Goal: Transaction & Acquisition: Book appointment/travel/reservation

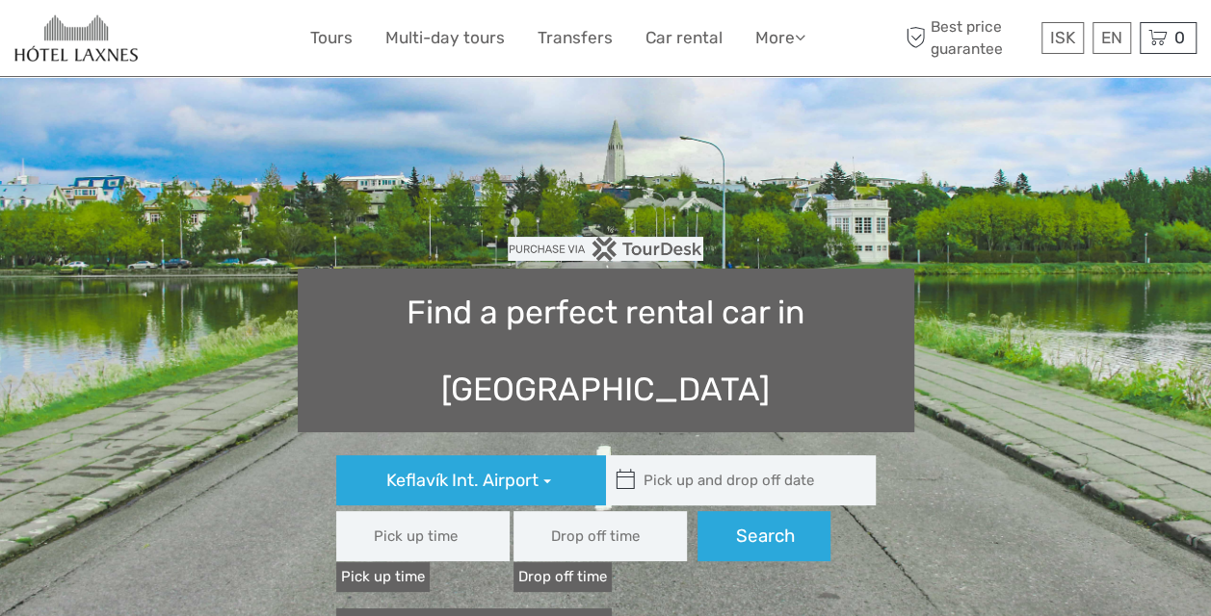
type input "08:00"
type input "[DATE]"
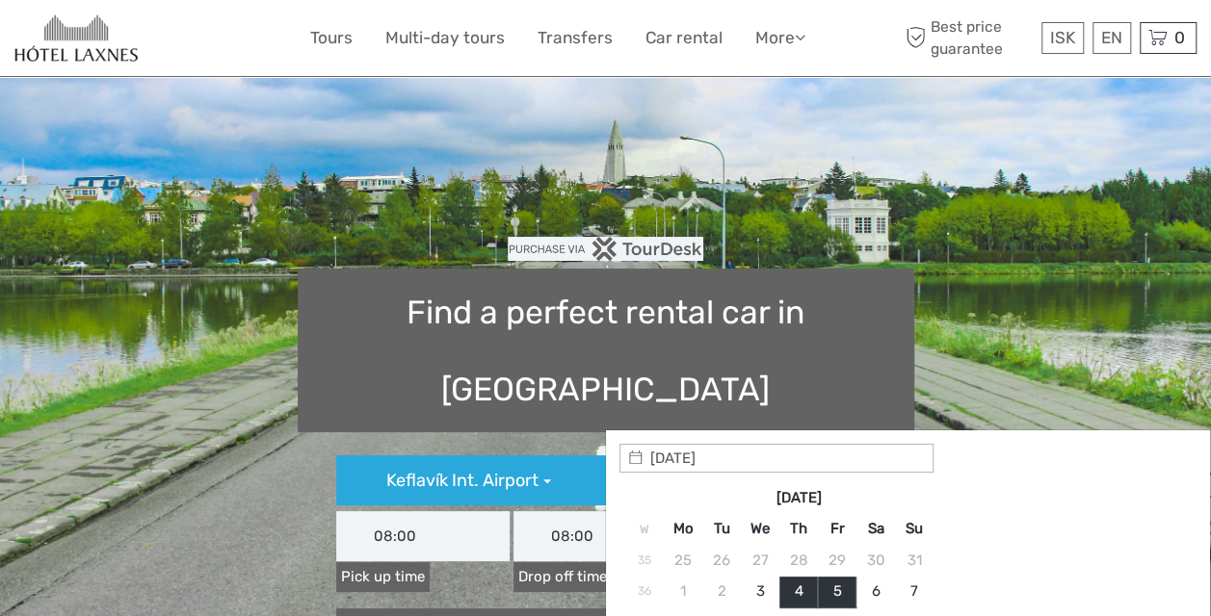
click at [667, 456] on input "text" at bounding box center [736, 481] width 260 height 50
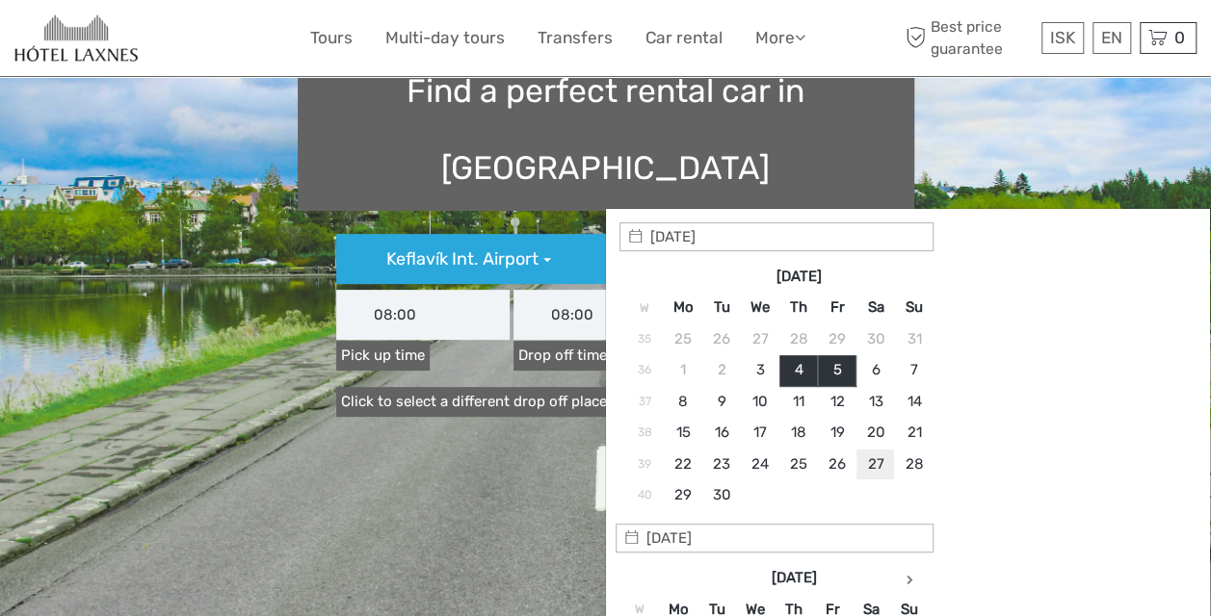
type input "[DATE]"
type input "[DATE] - [DATE]"
click at [558, 378] on section "Find a perfect rental car in [GEOGRAPHIC_DATA] [GEOGRAPHIC_DATA] Int. Airport […" at bounding box center [605, 274] width 1211 height 740
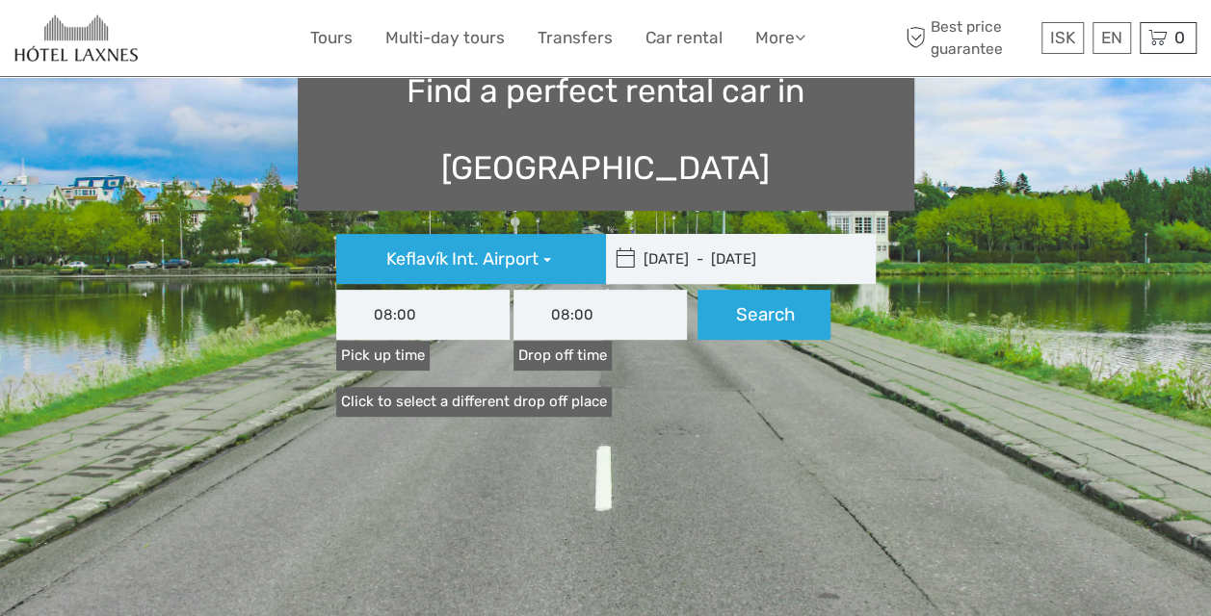
click at [465, 290] on input "08:00" at bounding box center [422, 315] width 173 height 50
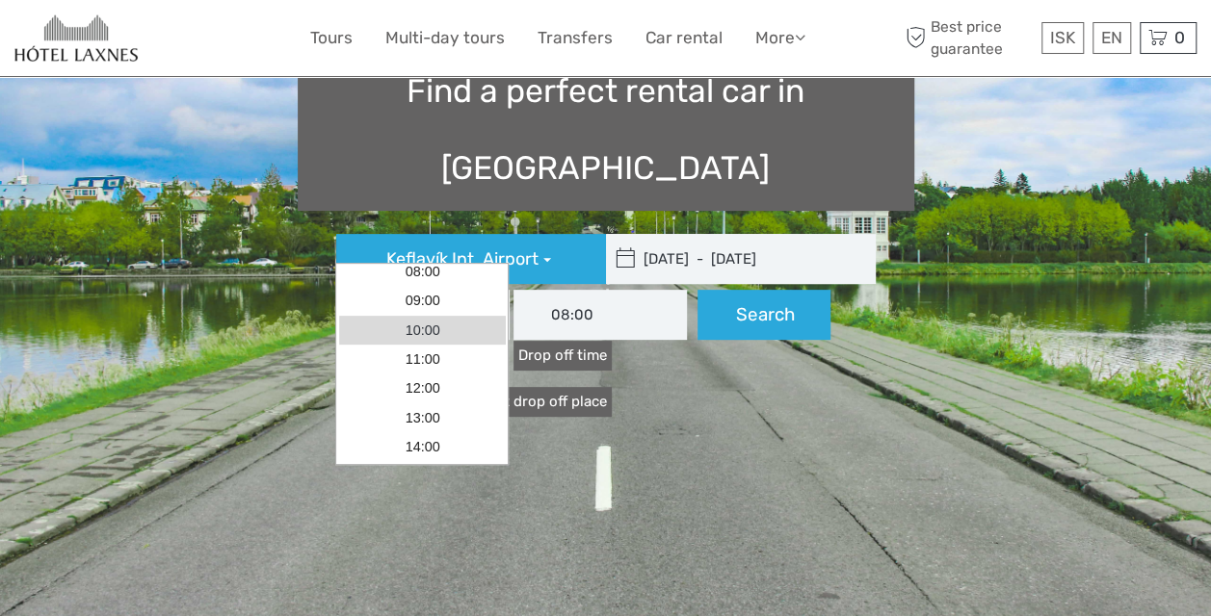
scroll to position [37, 0]
click at [449, 324] on link "10:00" at bounding box center [422, 331] width 167 height 29
type input "10:00"
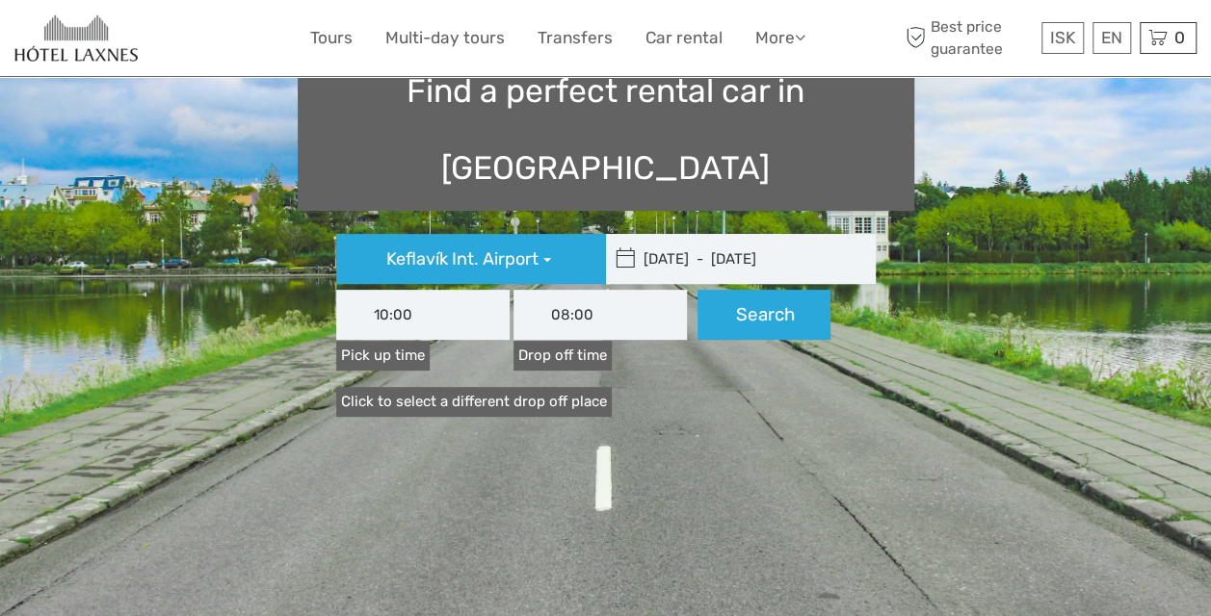
click at [591, 290] on input "08:00" at bounding box center [599, 315] width 173 height 50
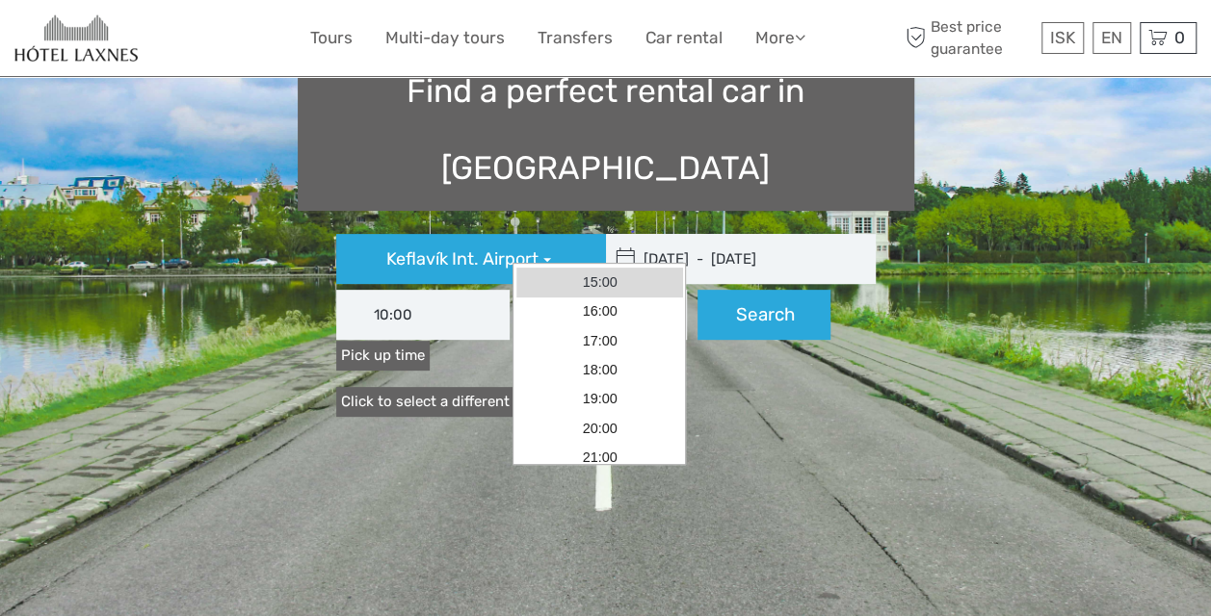
scroll to position [232, 0]
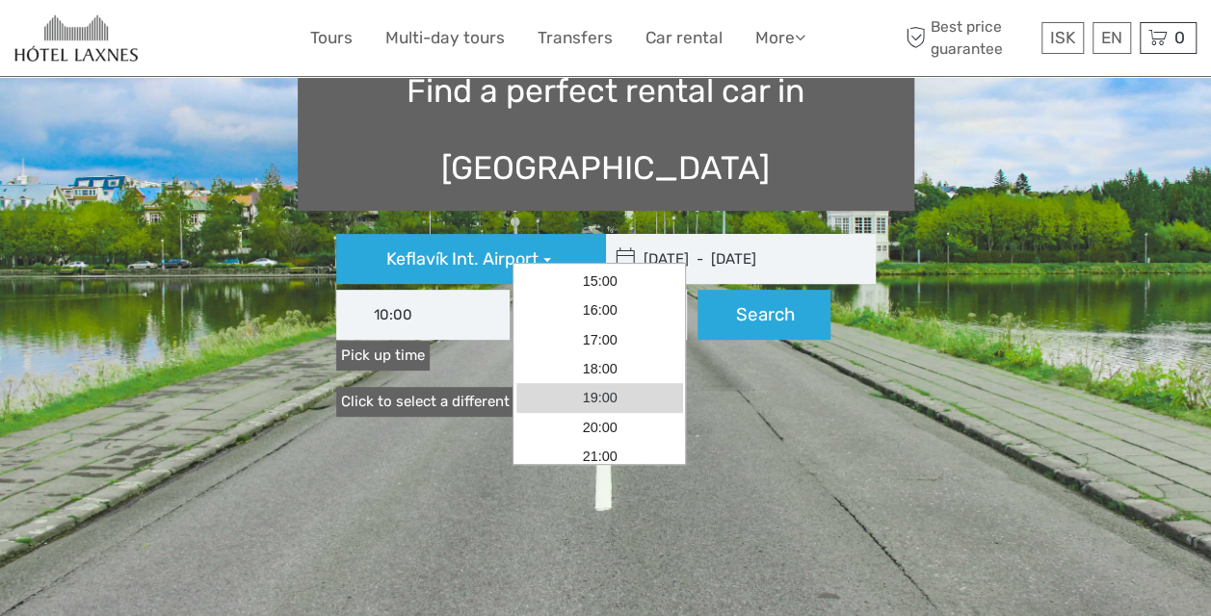
click at [616, 389] on link "19:00" at bounding box center [599, 397] width 167 height 29
type input "19:00"
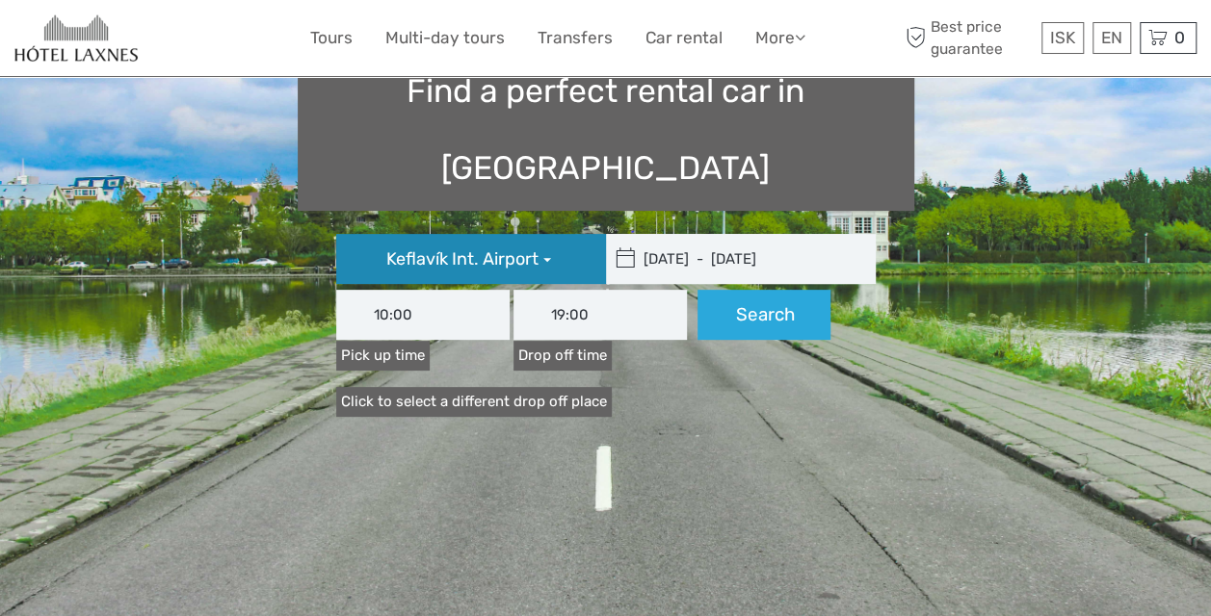
click at [543, 234] on button "Keflavík Int. Airport" at bounding box center [471, 259] width 270 height 50
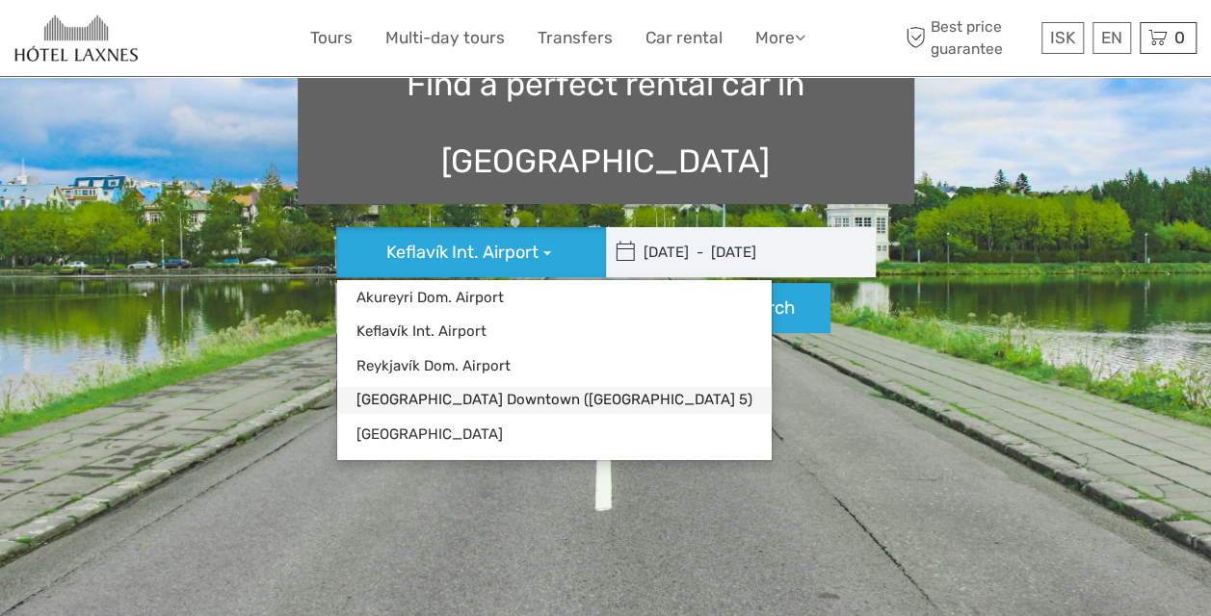
scroll to position [227, 0]
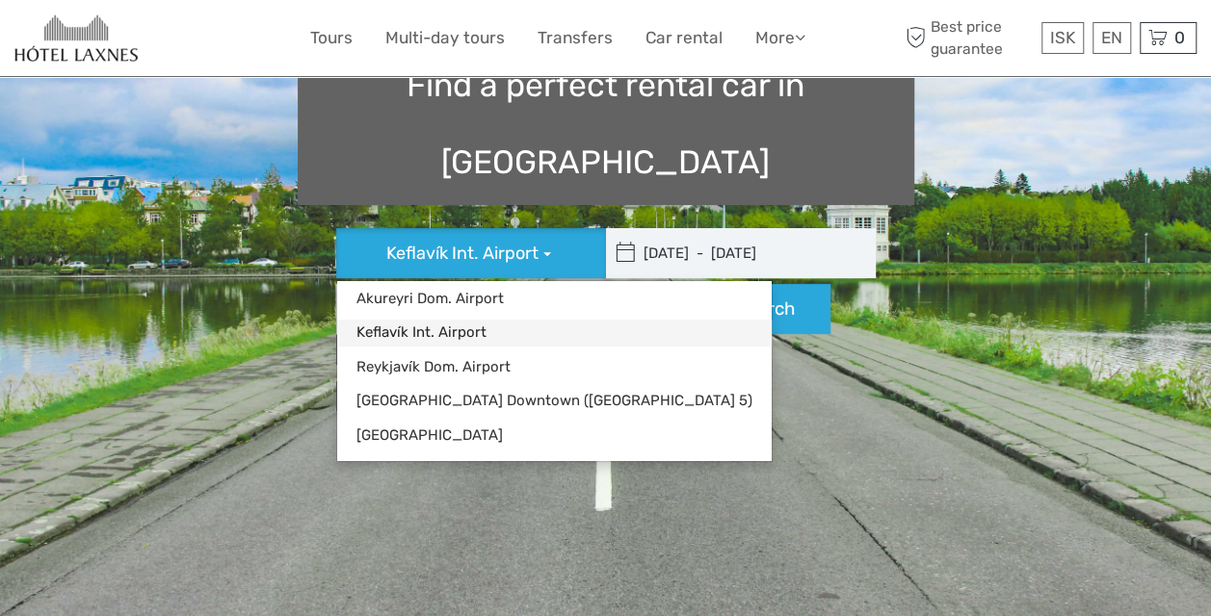
click at [482, 320] on link "Keflavík Int. Airport" at bounding box center [554, 333] width 434 height 26
type input "[DATE]"
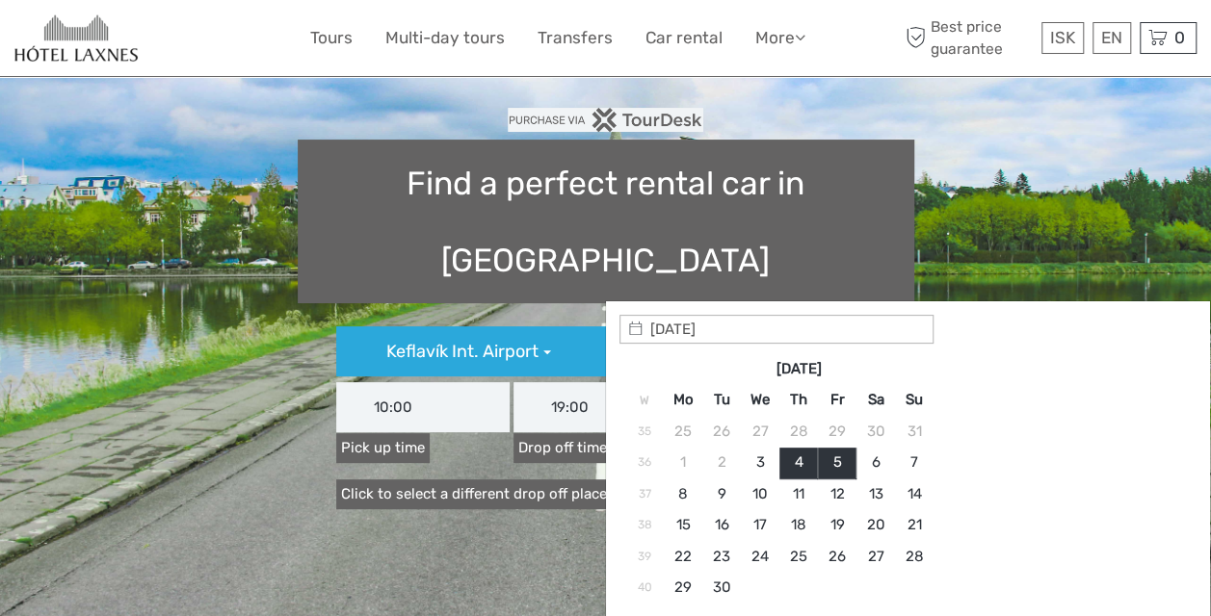
scroll to position [131, 0]
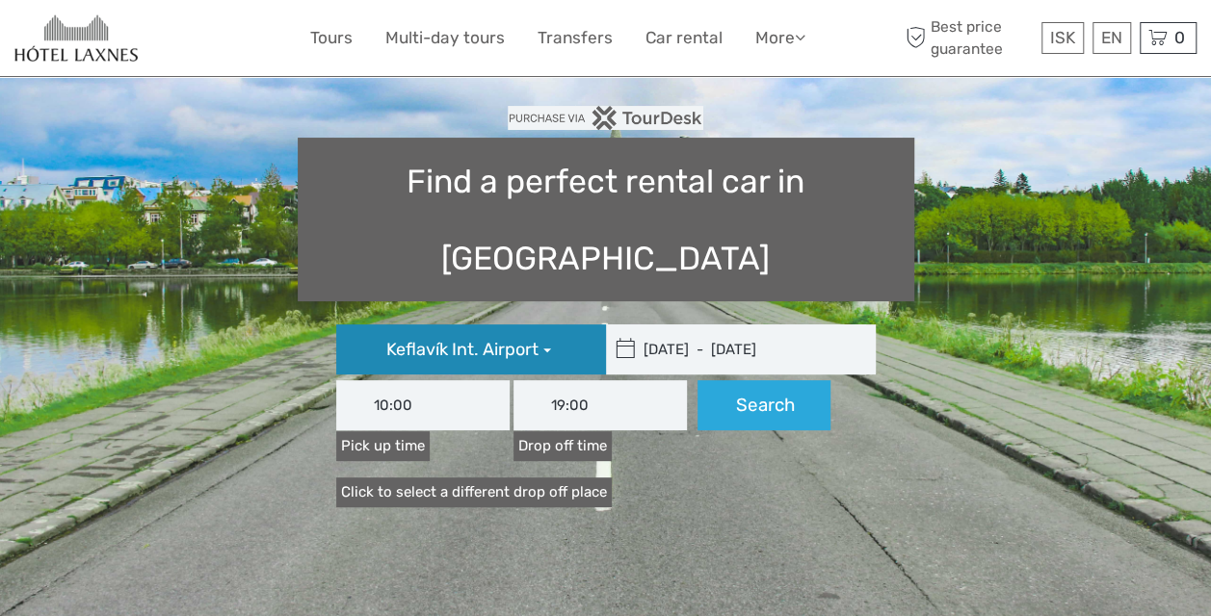
click at [528, 339] on span "Keflavík Int. Airport" at bounding box center [462, 349] width 152 height 21
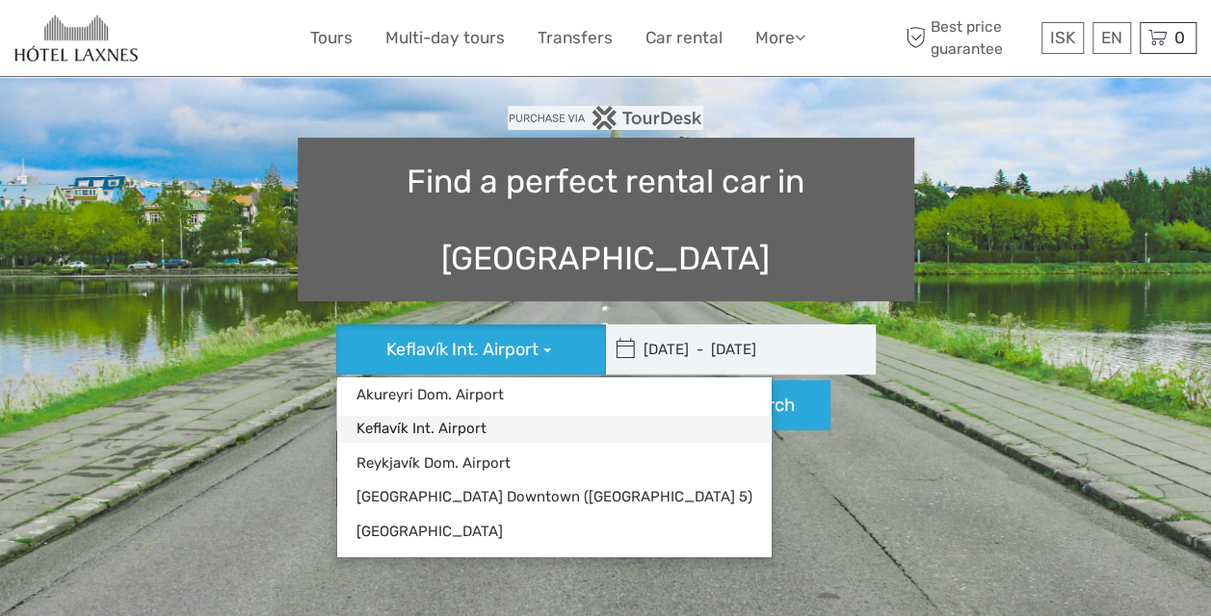
click at [464, 416] on link "Keflavík Int. Airport" at bounding box center [554, 429] width 434 height 26
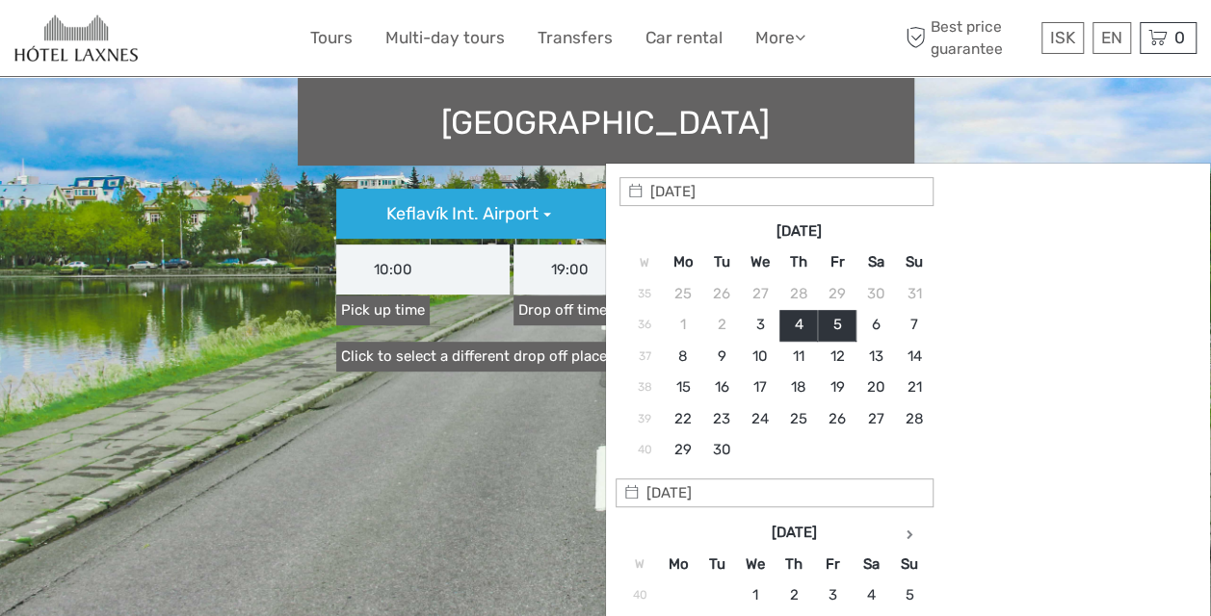
scroll to position [268, 0]
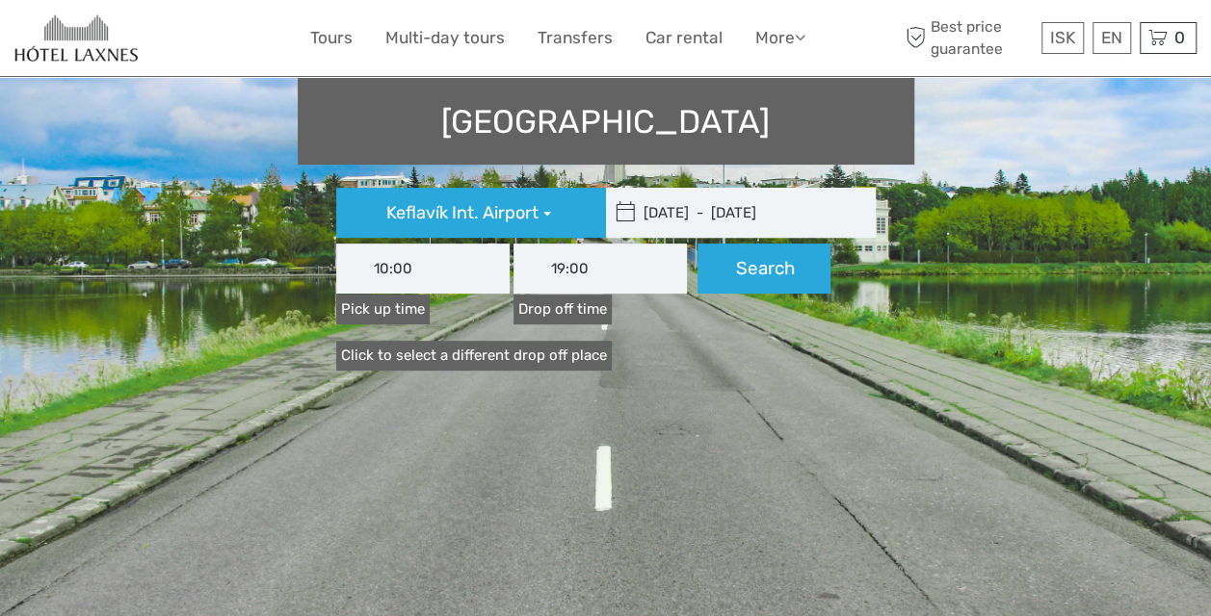
click at [532, 408] on section "Find a perfect rental car in [GEOGRAPHIC_DATA] [GEOGRAPHIC_DATA] Int. Airport […" at bounding box center [605, 227] width 1211 height 740
click at [778, 244] on button "Search" at bounding box center [763, 269] width 133 height 50
type input "10:00"
type input "19:00"
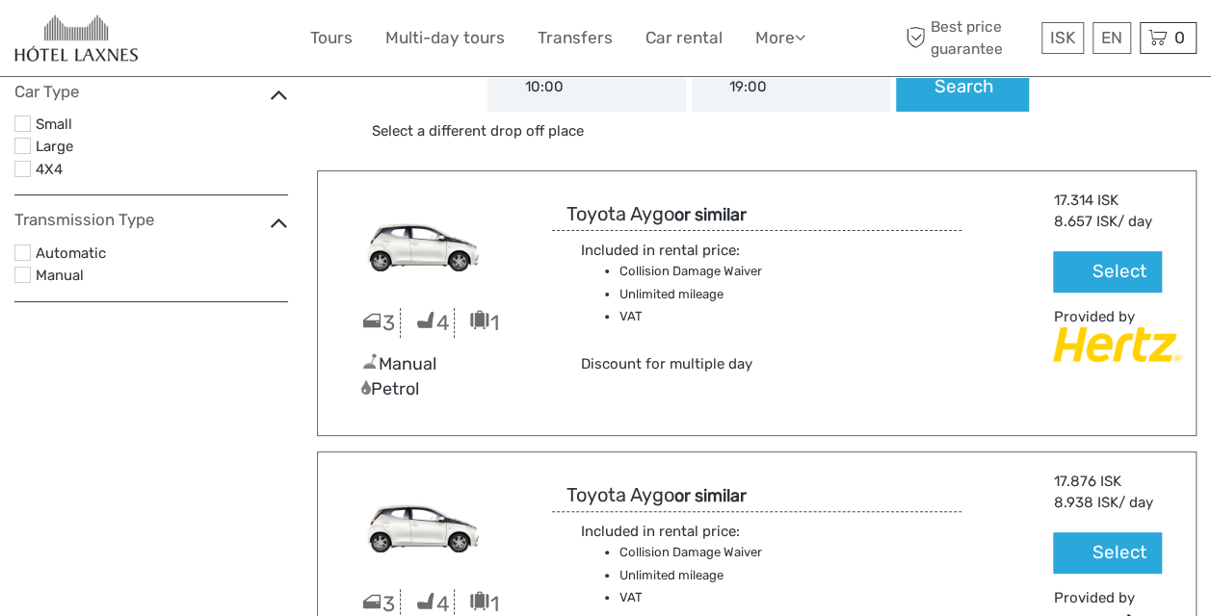
scroll to position [118, 0]
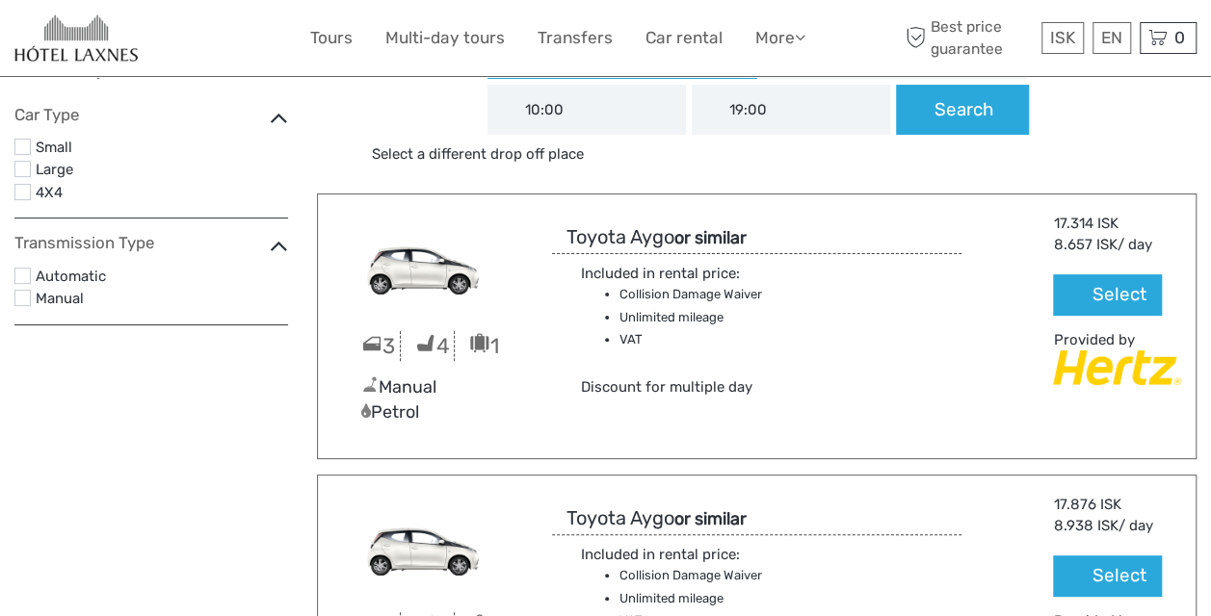
click at [23, 272] on label at bounding box center [22, 276] width 16 height 16
click at [0, 0] on input "checkbox" at bounding box center [0, 0] width 0 height 0
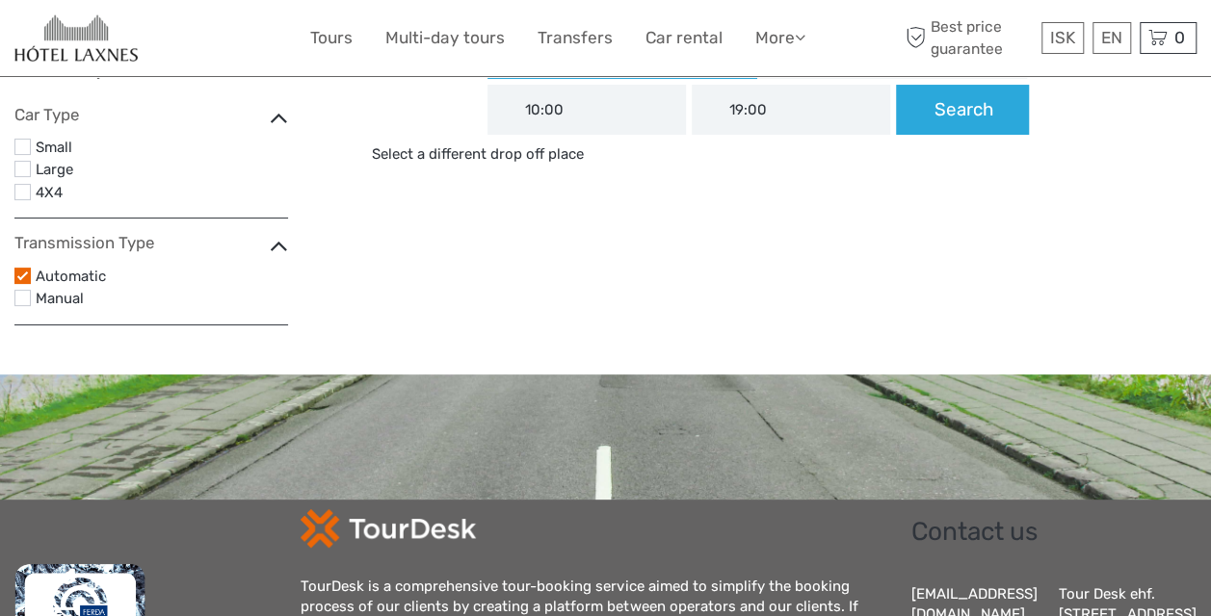
click at [21, 170] on label at bounding box center [22, 169] width 16 height 16
click at [0, 0] on input "checkbox" at bounding box center [0, 0] width 0 height 0
click at [982, 118] on button "Search" at bounding box center [962, 110] width 133 height 50
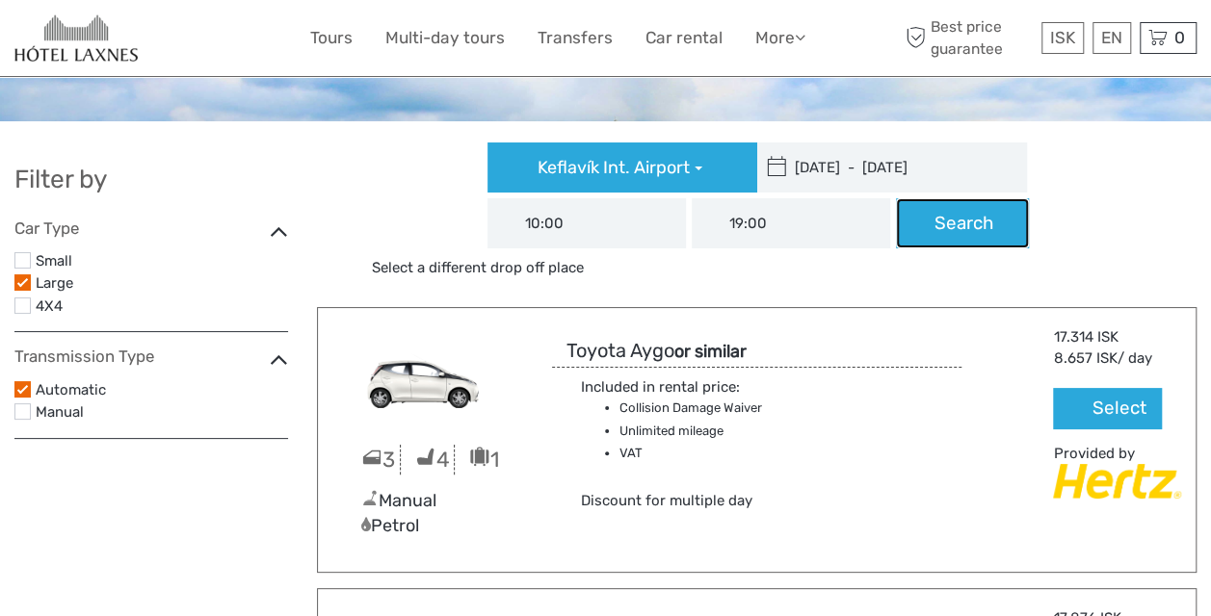
scroll to position [3, 0]
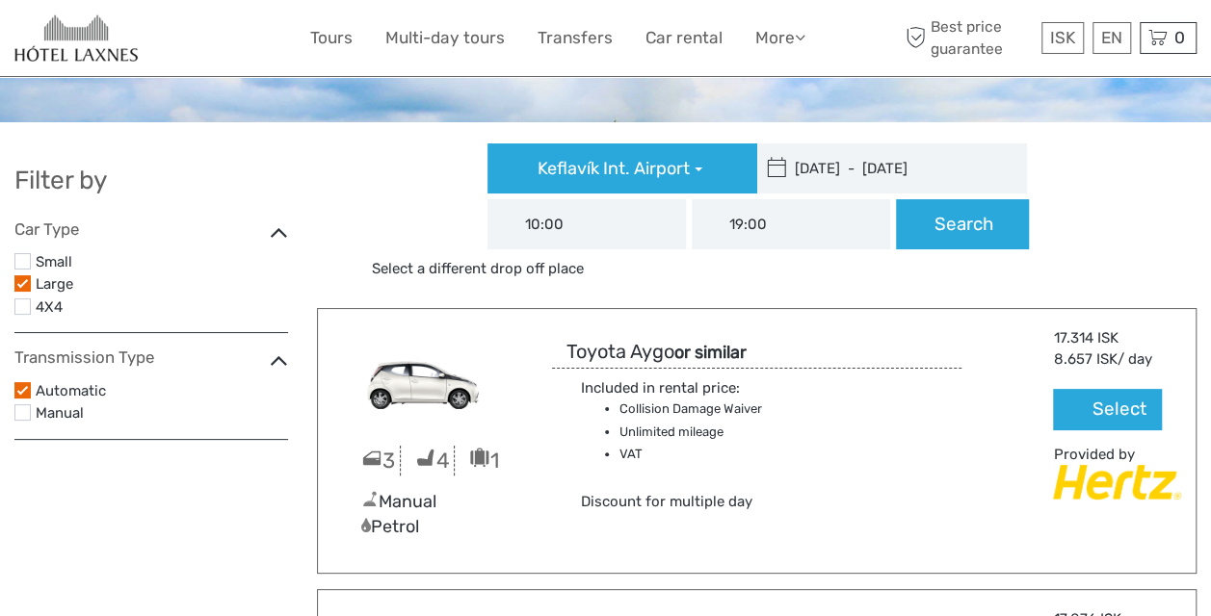
click at [26, 306] on label at bounding box center [22, 307] width 16 height 16
click at [0, 0] on input "checkbox" at bounding box center [0, 0] width 0 height 0
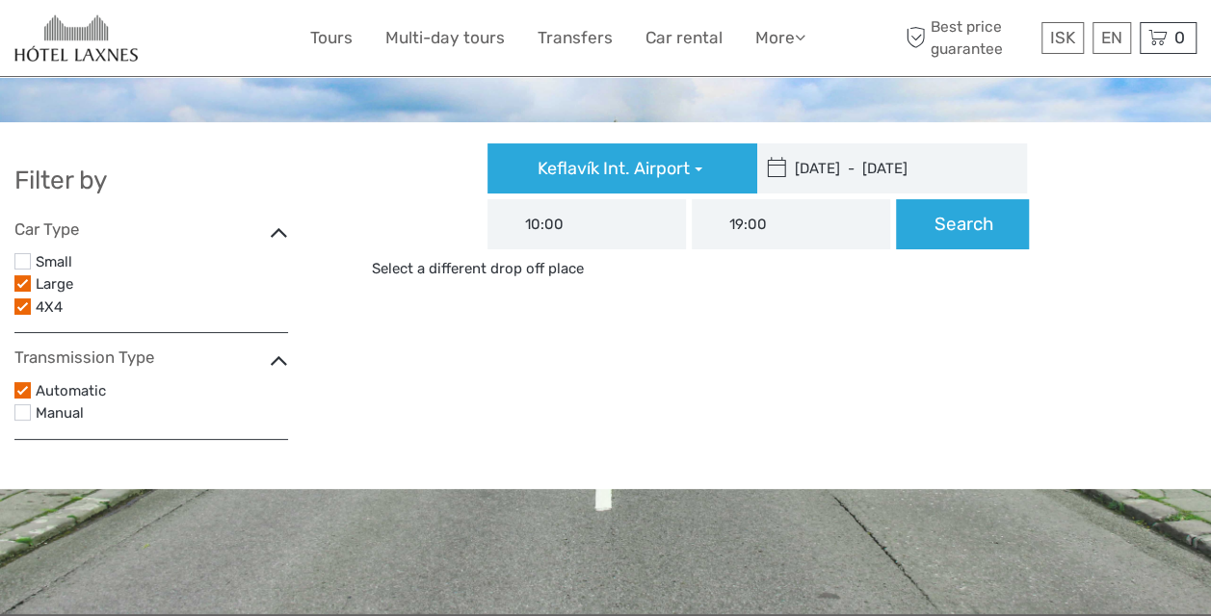
click at [16, 276] on label at bounding box center [22, 283] width 16 height 16
click at [0, 0] on input "checkbox" at bounding box center [0, 0] width 0 height 0
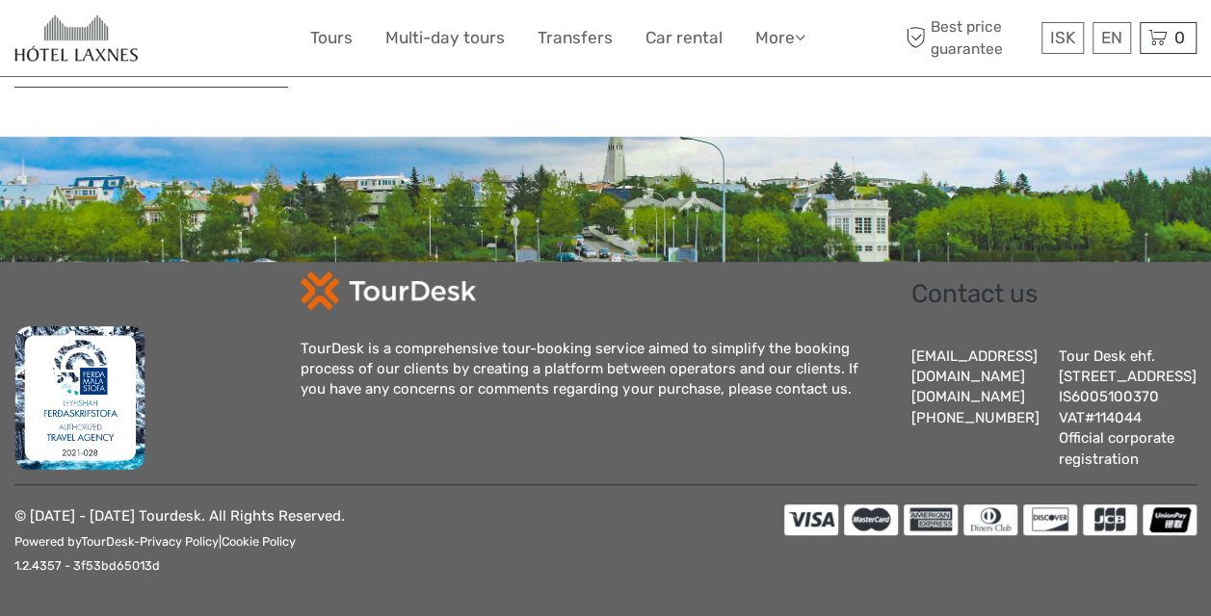
scroll to position [374, 0]
